Goal: Task Accomplishment & Management: Use online tool/utility

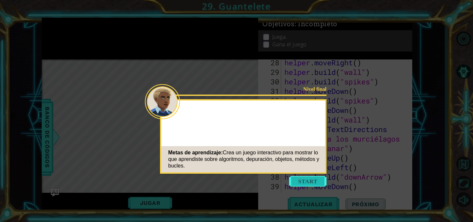
click at [303, 180] on button "Start" at bounding box center [307, 181] width 37 height 11
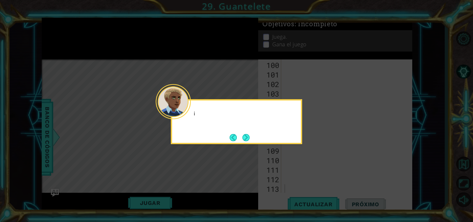
scroll to position [1076, 0]
click at [250, 136] on button "Next" at bounding box center [246, 138] width 8 height 8
click at [251, 136] on div at bounding box center [236, 121] width 131 height 45
click at [251, 136] on div "El últi" at bounding box center [236, 121] width 131 height 45
click at [248, 136] on button "Next" at bounding box center [246, 138] width 8 height 8
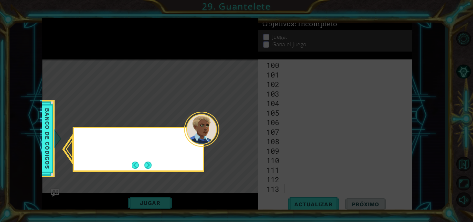
click at [248, 136] on icon at bounding box center [236, 111] width 473 height 222
click at [147, 162] on button "Next" at bounding box center [148, 165] width 8 height 8
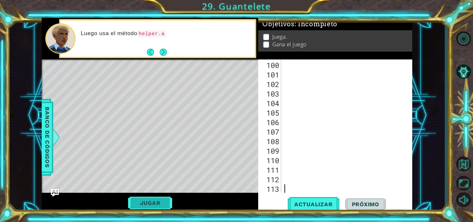
click at [156, 200] on button "Jugar" at bounding box center [150, 203] width 44 height 12
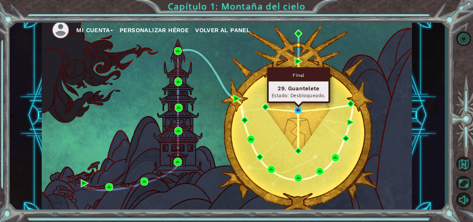
click at [296, 107] on img at bounding box center [298, 110] width 8 height 8
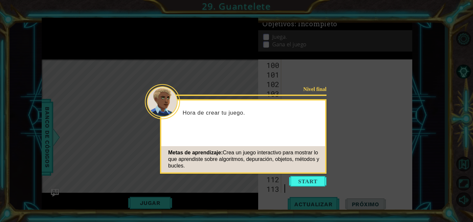
scroll to position [1076, 0]
click at [307, 177] on button "Start" at bounding box center [307, 181] width 37 height 11
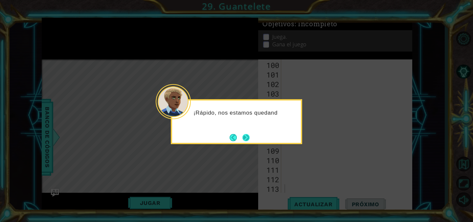
click at [242, 138] on button "Next" at bounding box center [245, 137] width 7 height 7
click at [244, 138] on button "Next" at bounding box center [245, 137] width 7 height 7
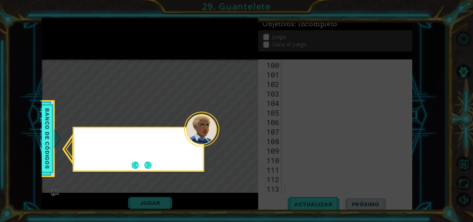
click at [244, 138] on icon at bounding box center [236, 111] width 473 height 222
click at [150, 169] on button "Next" at bounding box center [147, 165] width 7 height 7
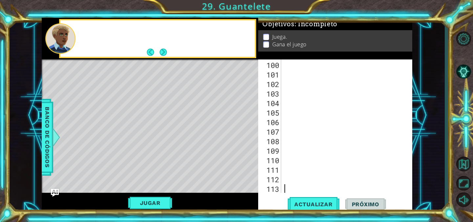
click at [150, 169] on div "Level Map" at bounding box center [193, 155] width 303 height 193
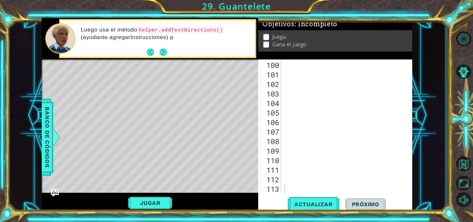
click at [355, 203] on span "Próximo" at bounding box center [365, 204] width 41 height 7
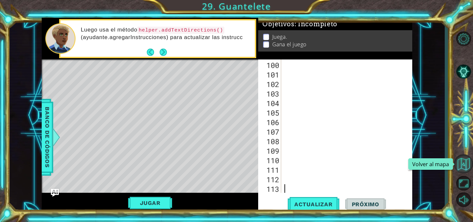
click at [465, 162] on button "Volver al mapa" at bounding box center [463, 163] width 19 height 19
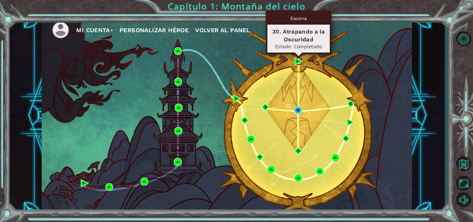
click at [300, 62] on img at bounding box center [299, 61] width 8 height 8
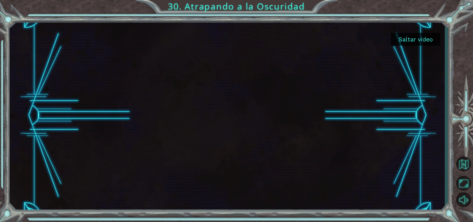
click at [415, 42] on button "Saltar video" at bounding box center [415, 39] width 49 height 13
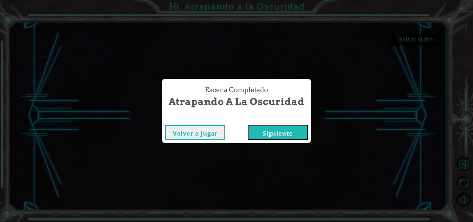
click at [262, 133] on button "Siguiente" at bounding box center [278, 132] width 60 height 15
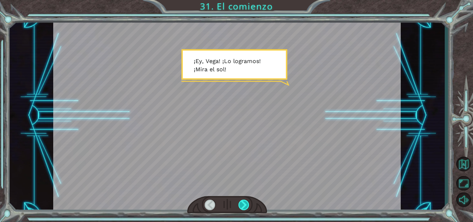
click at [247, 200] on div at bounding box center [243, 205] width 11 height 11
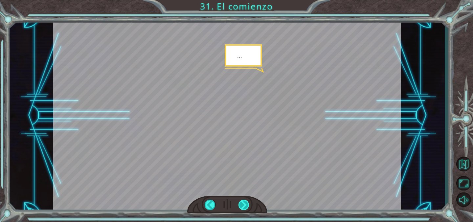
click at [247, 200] on div at bounding box center [243, 205] width 11 height 11
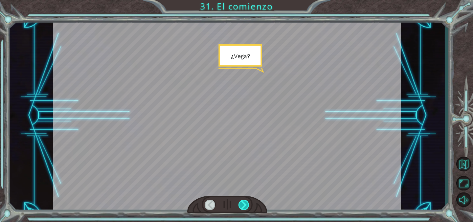
click at [247, 200] on div at bounding box center [243, 205] width 11 height 11
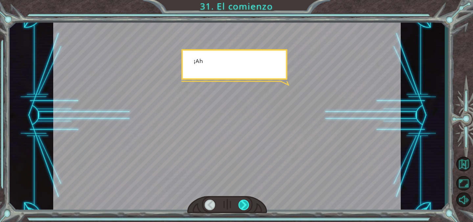
click at [247, 201] on div at bounding box center [243, 205] width 11 height 11
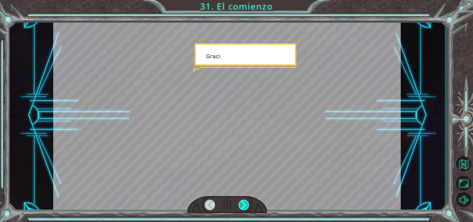
click at [247, 201] on div at bounding box center [243, 205] width 11 height 11
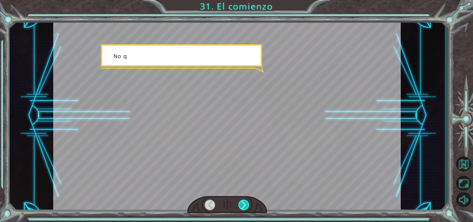
click at [247, 201] on div at bounding box center [243, 205] width 11 height 11
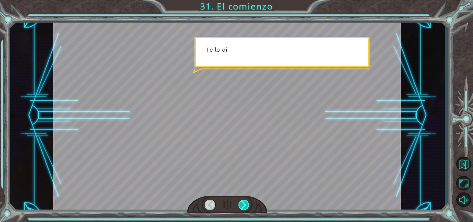
click at [247, 201] on div at bounding box center [243, 205] width 11 height 11
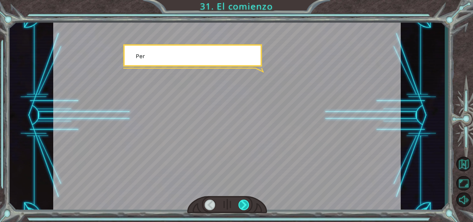
click at [247, 201] on div at bounding box center [243, 205] width 11 height 11
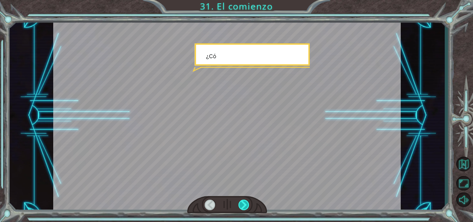
click at [247, 201] on div at bounding box center [243, 205] width 11 height 11
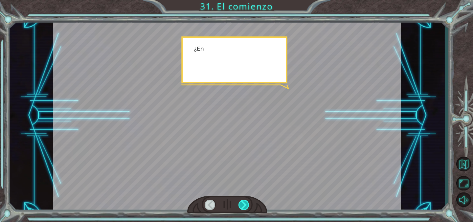
click at [247, 201] on div at bounding box center [243, 205] width 11 height 11
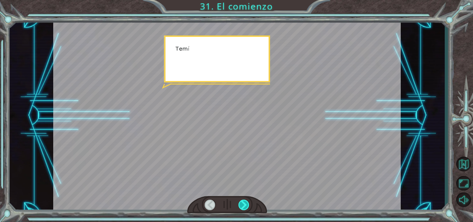
click at [247, 201] on div at bounding box center [243, 205] width 11 height 11
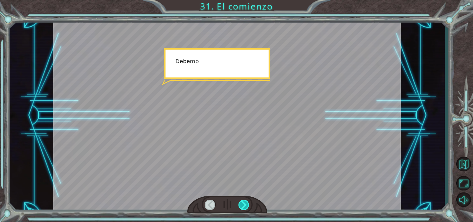
click at [247, 201] on div at bounding box center [243, 205] width 11 height 11
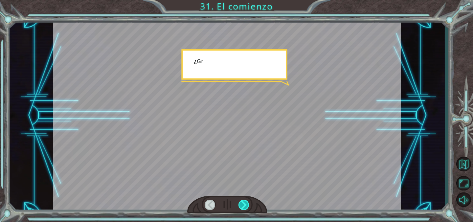
click at [247, 201] on div at bounding box center [243, 205] width 11 height 11
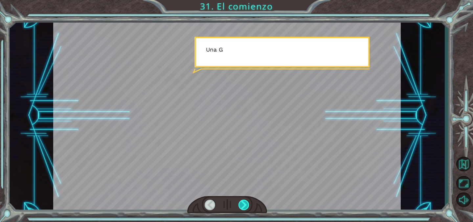
click at [247, 201] on div at bounding box center [243, 205] width 11 height 11
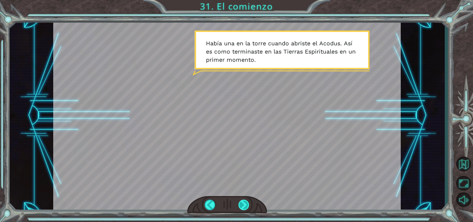
click at [247, 202] on div at bounding box center [243, 205] width 11 height 11
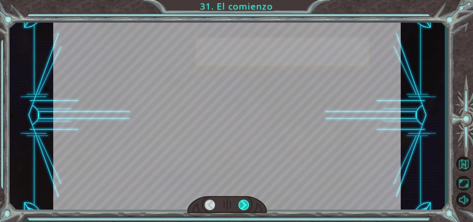
click at [247, 202] on div at bounding box center [243, 205] width 11 height 11
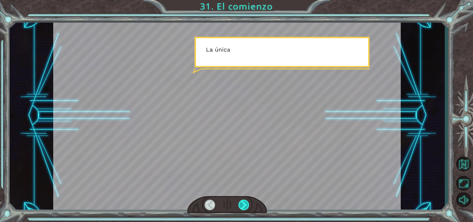
click at [247, 202] on div at bounding box center [243, 205] width 11 height 11
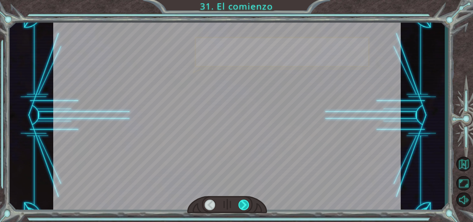
click at [247, 202] on div at bounding box center [243, 205] width 11 height 11
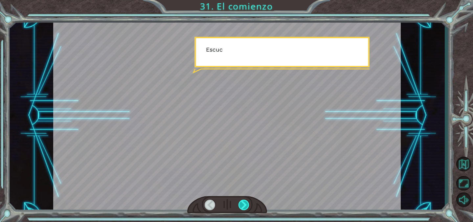
click at [247, 202] on div at bounding box center [243, 205] width 11 height 11
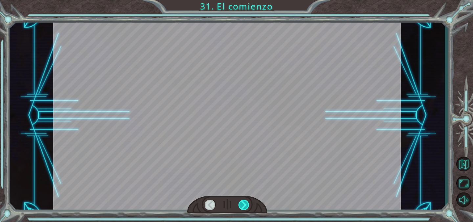
click at [247, 202] on div at bounding box center [243, 205] width 11 height 11
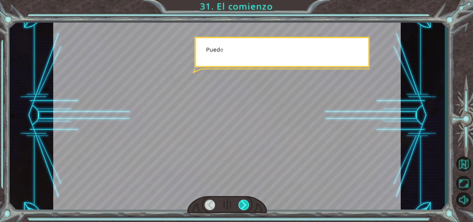
click at [247, 202] on div at bounding box center [243, 205] width 11 height 11
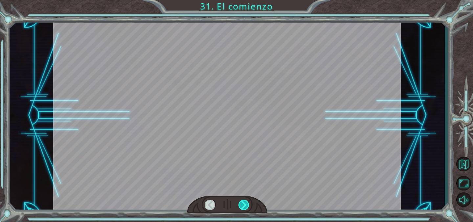
click at [247, 202] on div at bounding box center [243, 205] width 11 height 11
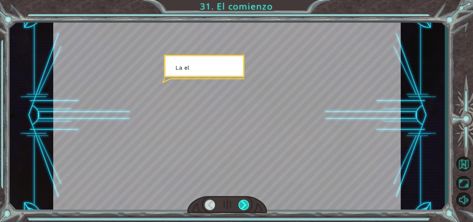
click at [247, 202] on div at bounding box center [243, 205] width 11 height 11
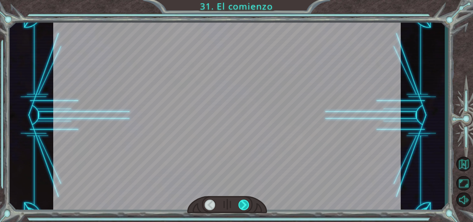
click at [247, 202] on div at bounding box center [243, 205] width 11 height 11
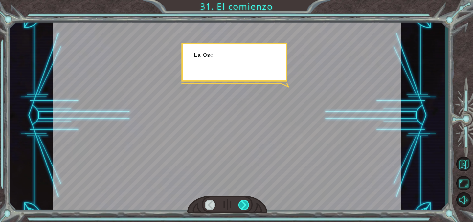
click at [247, 202] on div at bounding box center [243, 205] width 11 height 11
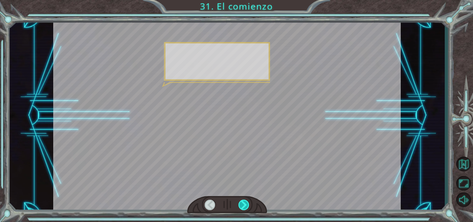
click at [247, 202] on div at bounding box center [243, 205] width 11 height 11
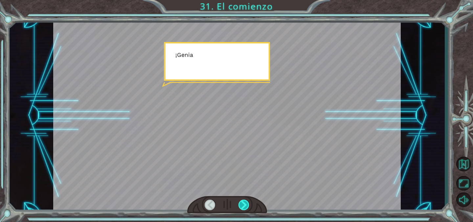
click at [247, 202] on div at bounding box center [243, 205] width 11 height 11
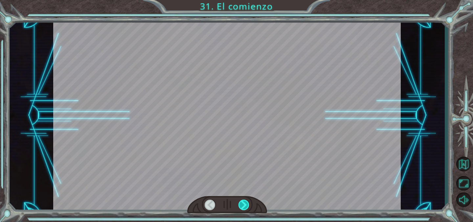
click at [247, 202] on div at bounding box center [243, 205] width 11 height 11
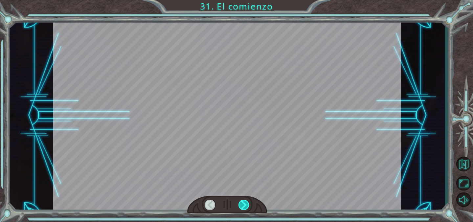
click at [247, 202] on div at bounding box center [243, 205] width 11 height 11
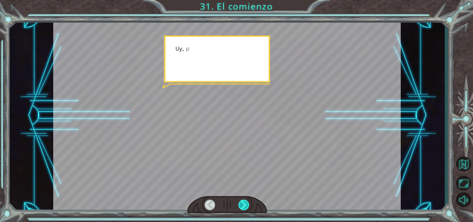
click at [247, 202] on div at bounding box center [243, 205] width 11 height 11
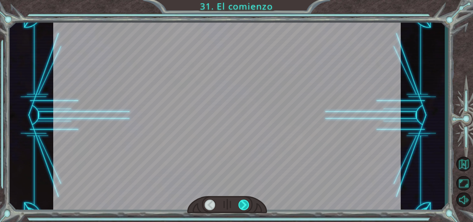
click at [247, 202] on div at bounding box center [243, 205] width 11 height 11
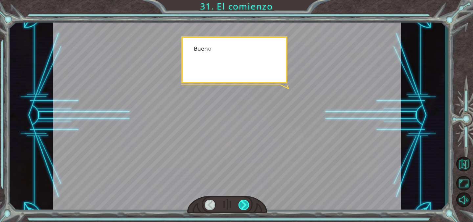
click at [247, 202] on div at bounding box center [243, 205] width 11 height 11
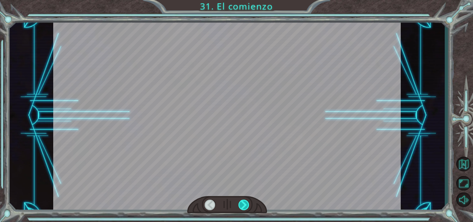
click at [247, 202] on div at bounding box center [243, 205] width 11 height 11
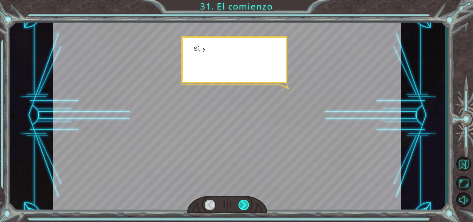
click at [247, 202] on div at bounding box center [243, 205] width 11 height 11
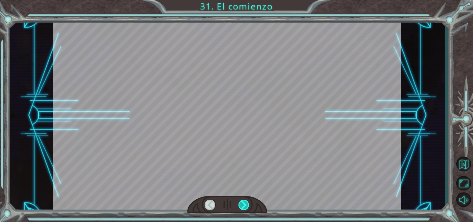
click at [247, 202] on div at bounding box center [243, 205] width 11 height 11
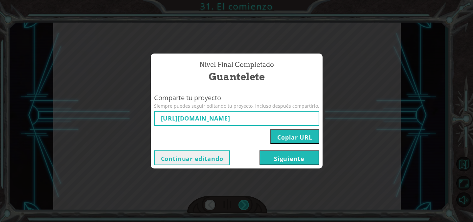
type input "https://www.ozaria.com/play/game-dev-level/1fhcapstoneb/68cf38310d04d4b7ec7d54c…"
click at [298, 136] on button "Copiar URL" at bounding box center [294, 136] width 49 height 15
click at [285, 136] on button "Copiar URL" at bounding box center [294, 136] width 49 height 15
click at [284, 134] on button "Copiar URL" at bounding box center [294, 136] width 49 height 15
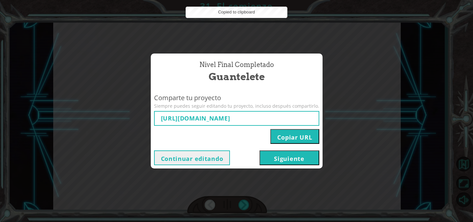
click at [284, 134] on button "Copiar URL" at bounding box center [294, 136] width 49 height 15
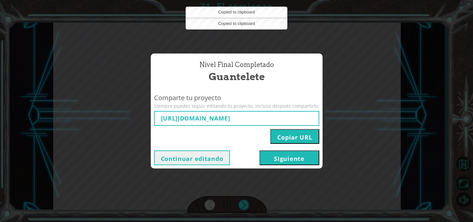
click at [271, 117] on input "https://www.ozaria.com/play/game-dev-level/1fhcapstoneb/68cf38310d04d4b7ec7d54c…" at bounding box center [236, 118] width 165 height 15
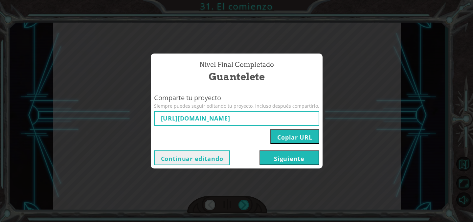
click at [283, 158] on button "Siguiente" at bounding box center [289, 157] width 60 height 15
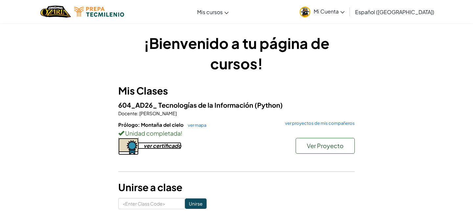
click at [167, 147] on div "ver certificado" at bounding box center [163, 145] width 38 height 7
